Goal: Task Accomplishment & Management: Use online tool/utility

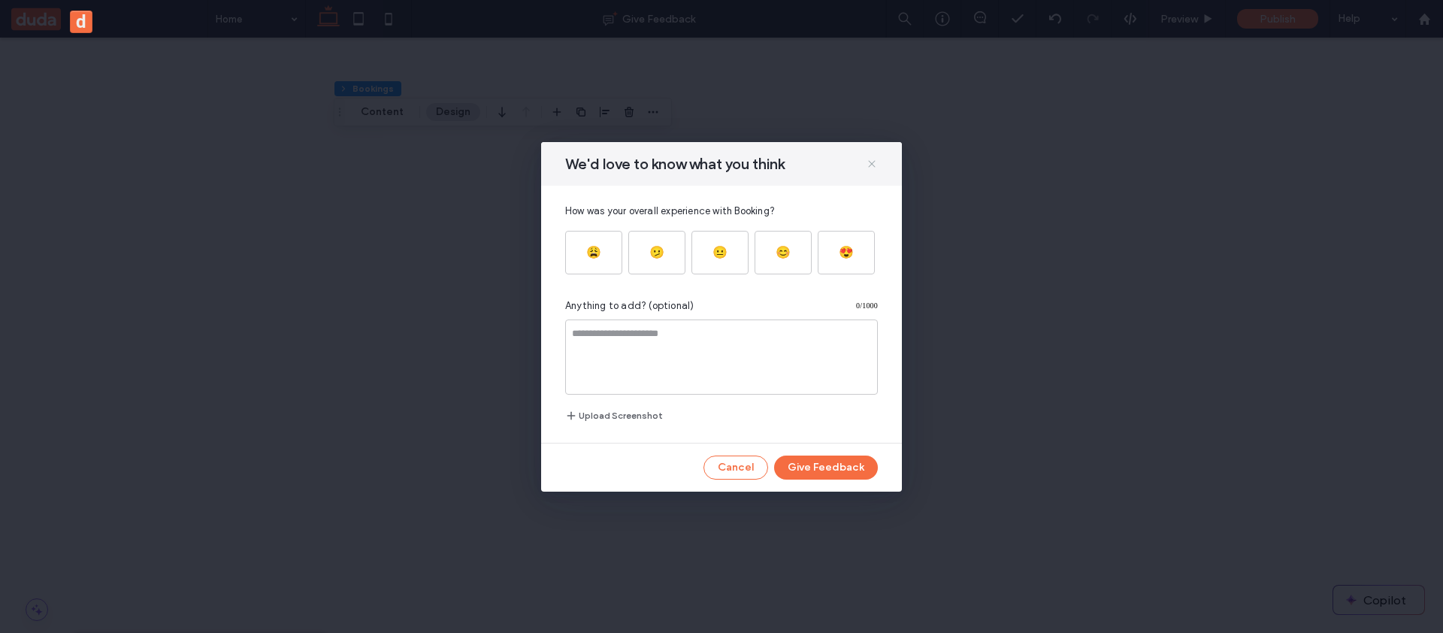
click at [874, 165] on icon at bounding box center [872, 164] width 12 height 12
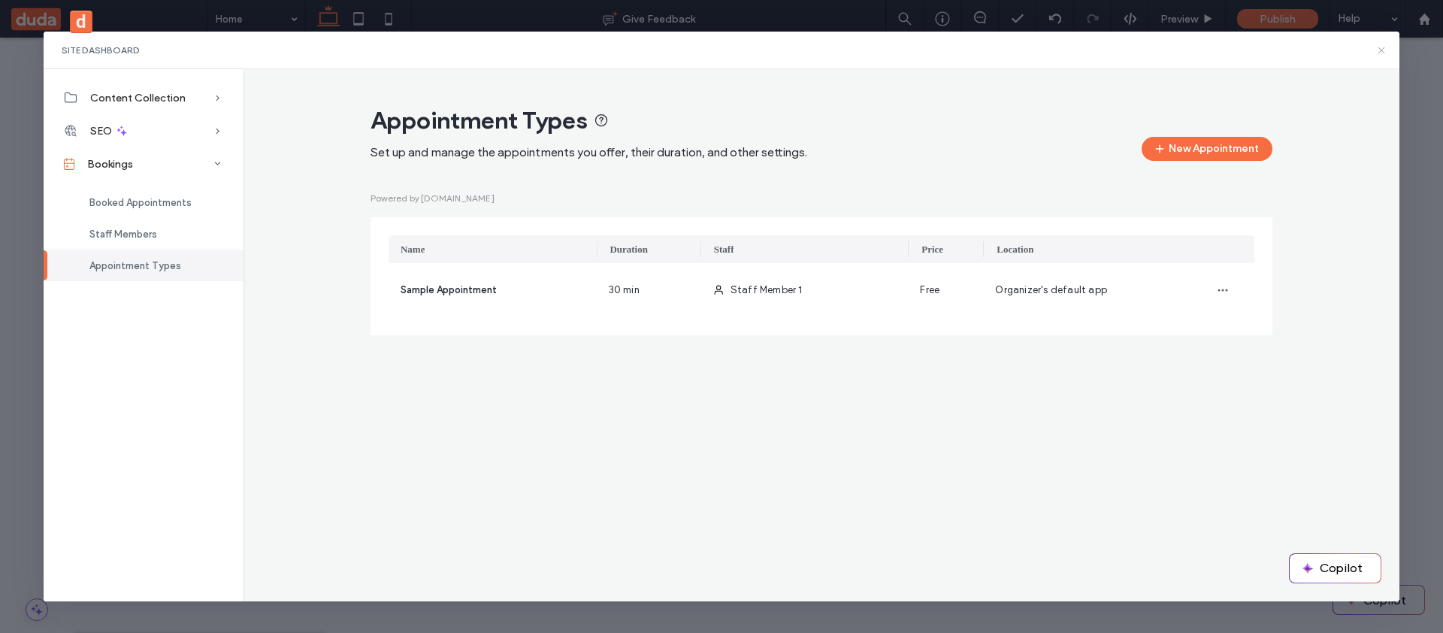
click at [1377, 51] on icon at bounding box center [1382, 50] width 12 height 12
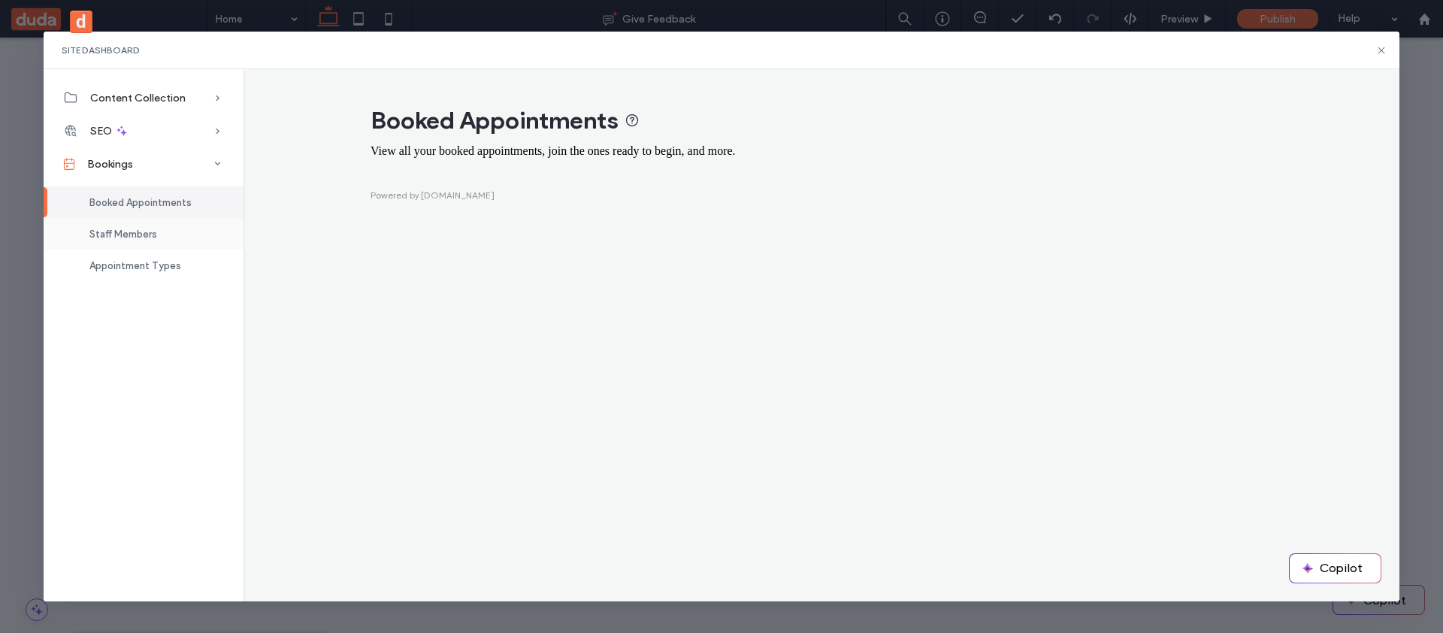
click at [182, 226] on div "Staff Members" at bounding box center [144, 234] width 200 height 32
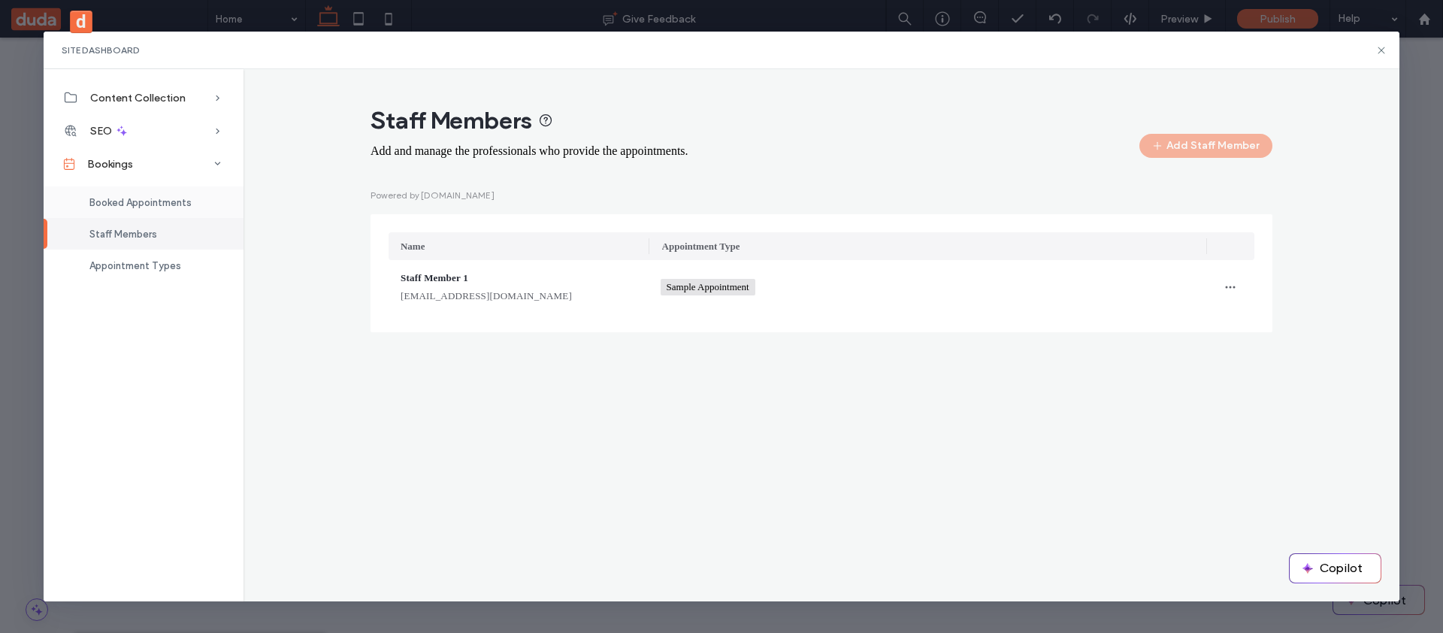
click at [186, 211] on div "Booked Appointments" at bounding box center [144, 202] width 200 height 32
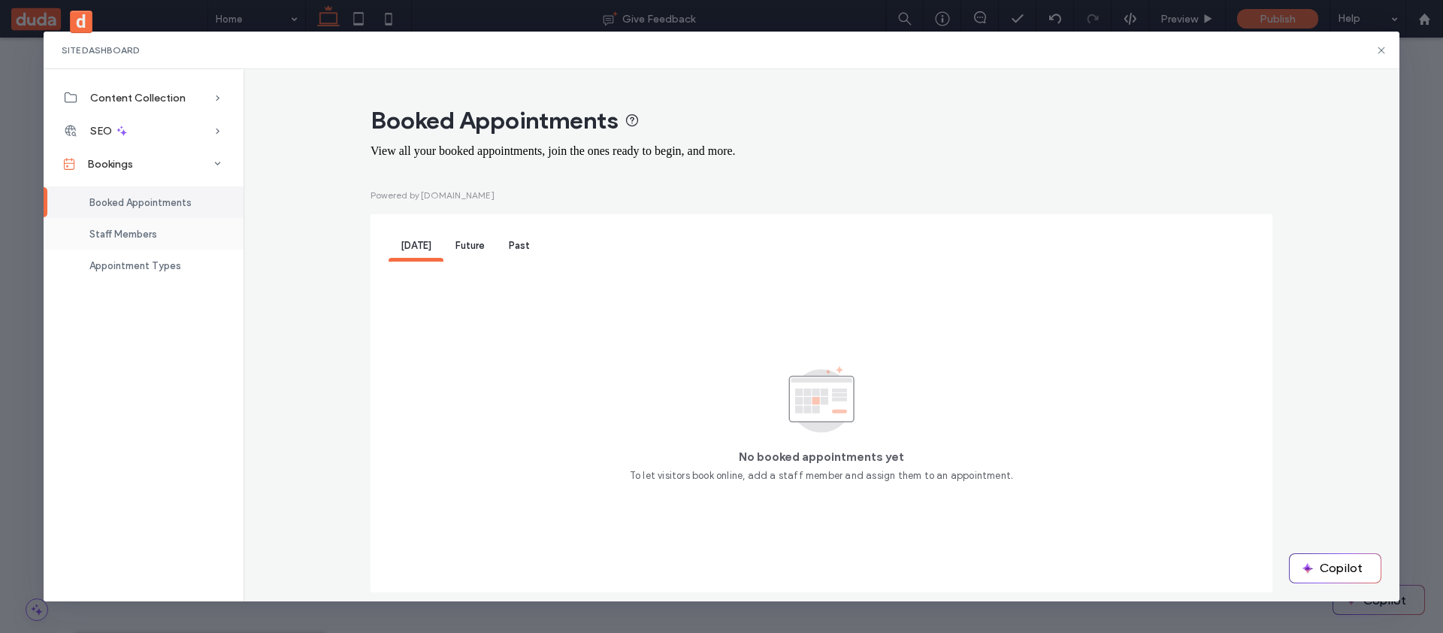
click at [177, 228] on div "Staff Members" at bounding box center [144, 234] width 200 height 32
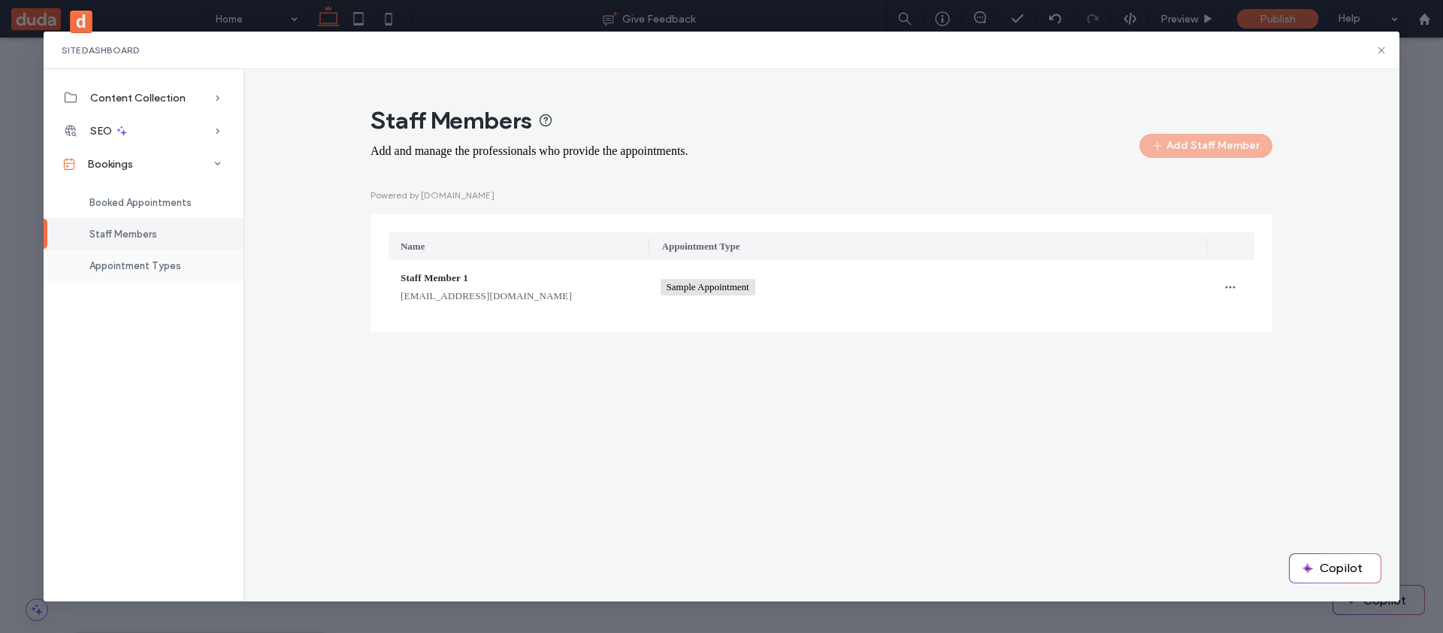
click at [112, 271] on div "Appointment Types" at bounding box center [144, 266] width 200 height 32
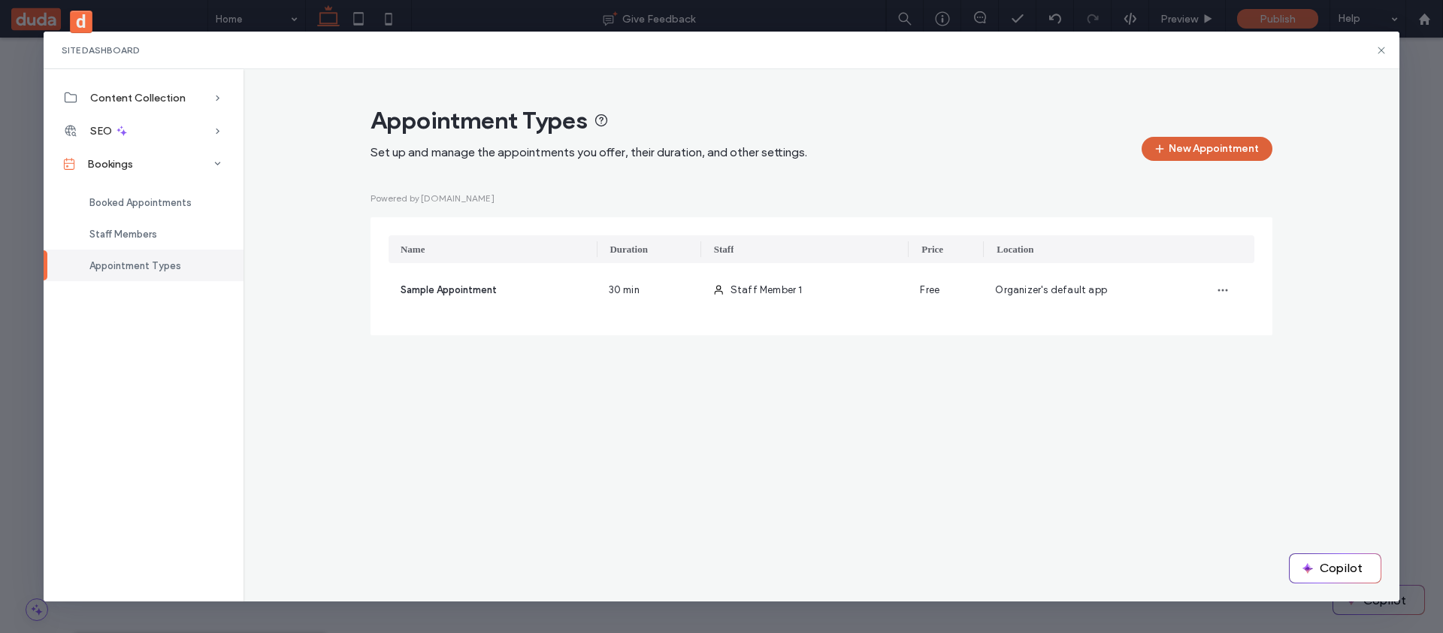
click at [1151, 156] on button "New Appointment" at bounding box center [1207, 149] width 131 height 24
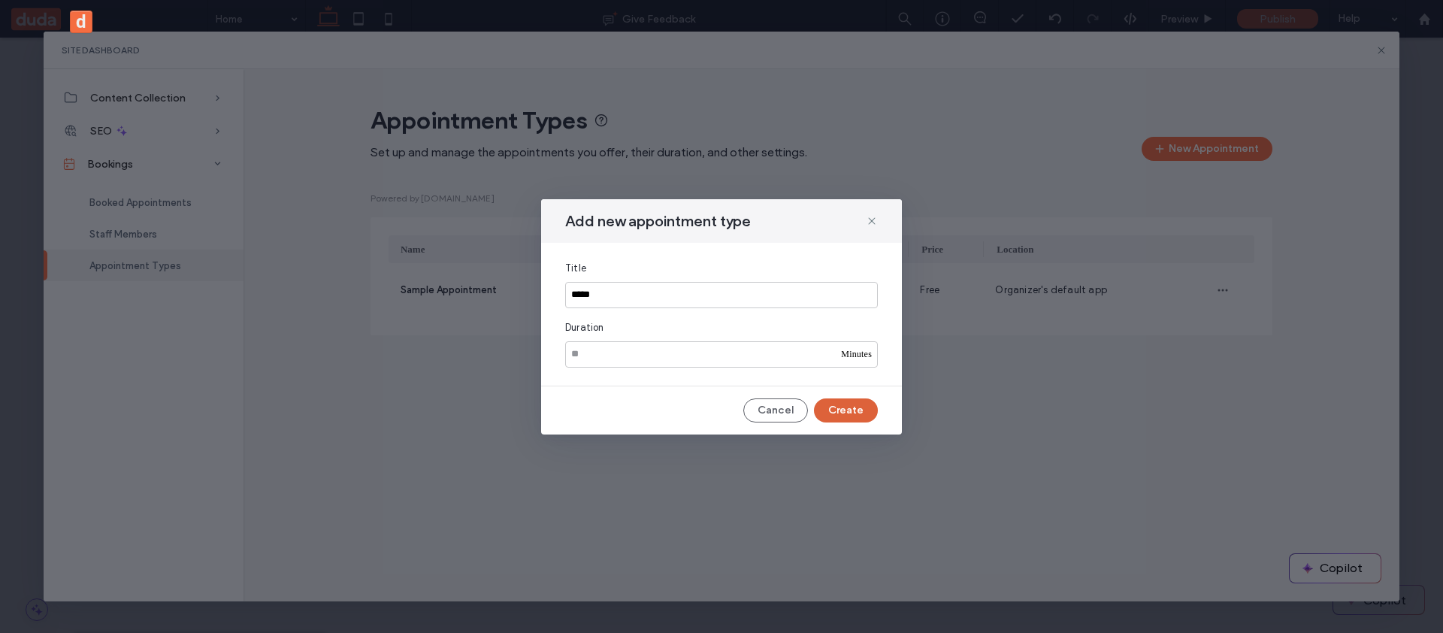
type input "*****"
click at [844, 407] on button "Create" at bounding box center [846, 410] width 64 height 24
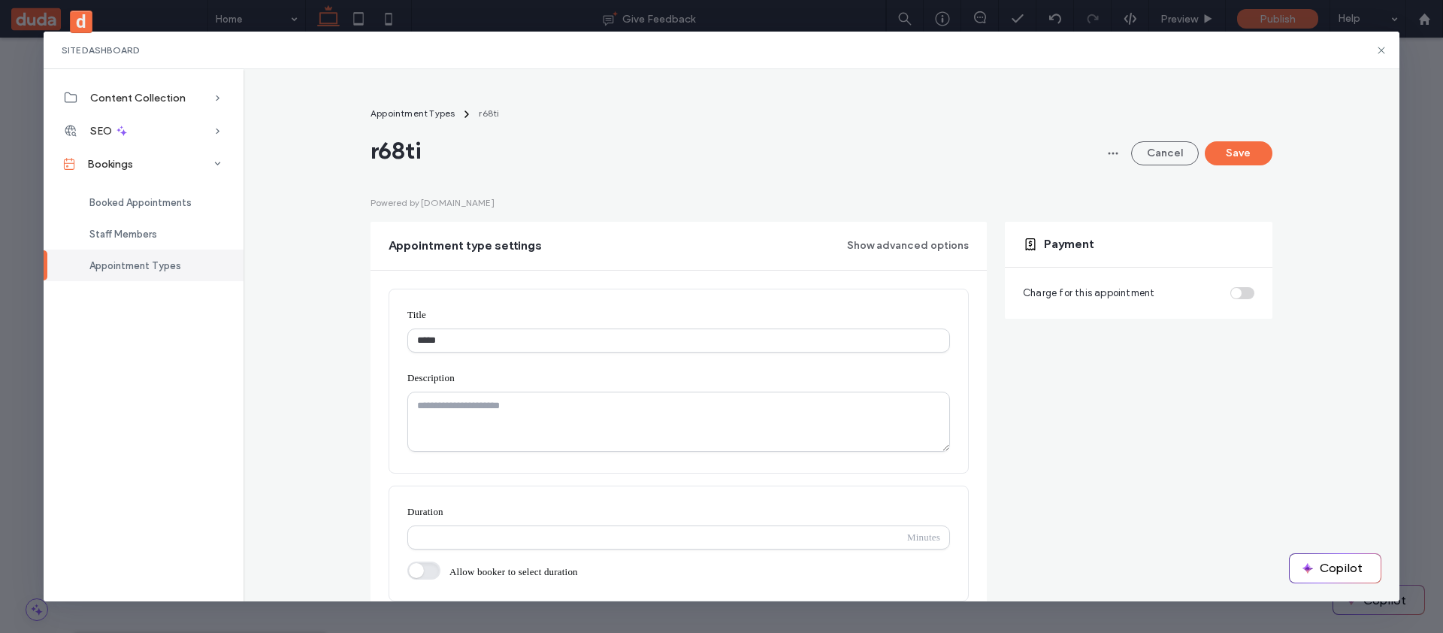
click at [1237, 289] on div "Charge for this appointment" at bounding box center [1139, 293] width 232 height 15
click at [1237, 291] on div "Charge for this appointment" at bounding box center [1139, 293] width 232 height 15
click at [1237, 290] on div "Charge for this appointment" at bounding box center [1139, 293] width 232 height 15
click at [1154, 262] on div "Payment" at bounding box center [1139, 244] width 268 height 45
click at [1383, 54] on icon at bounding box center [1382, 50] width 12 height 12
